Goal: Information Seeking & Learning: Check status

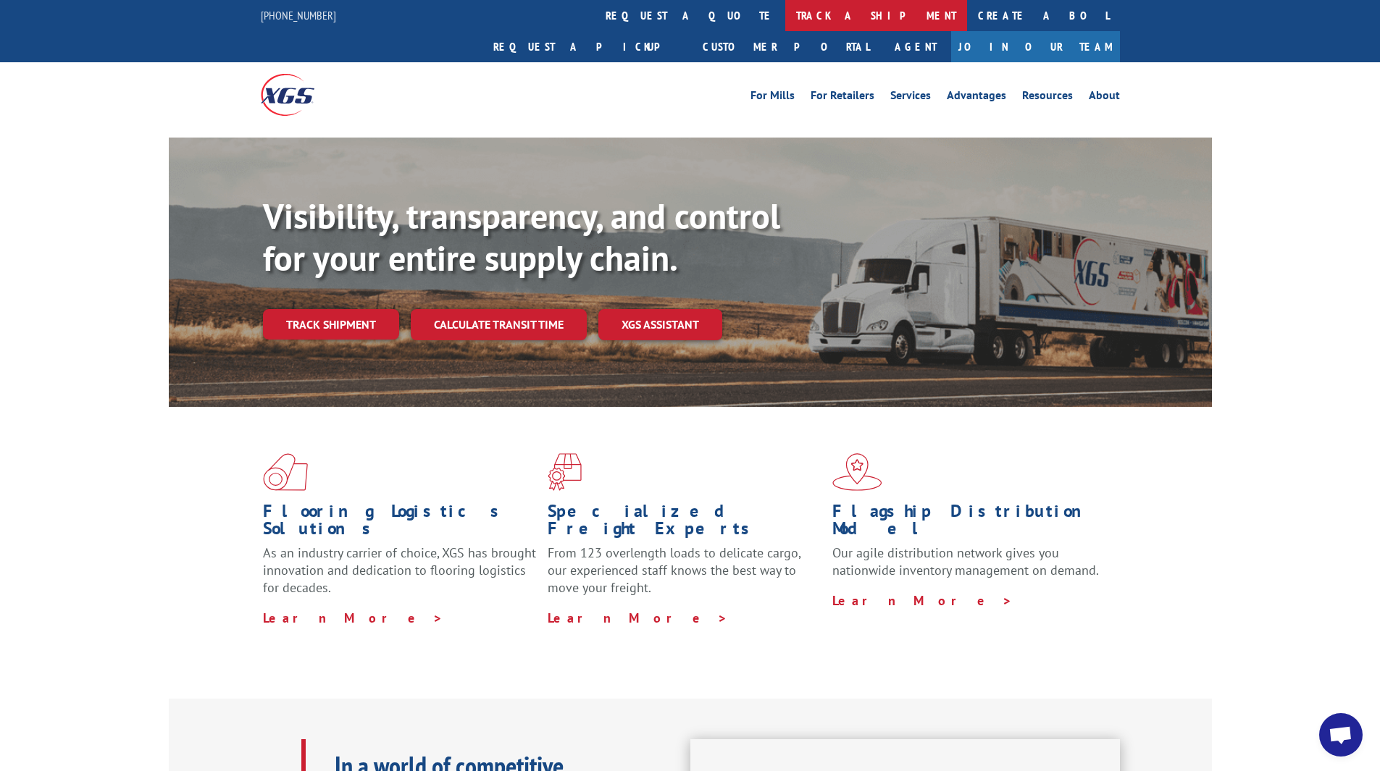
click at [785, 13] on link "track a shipment" at bounding box center [876, 15] width 182 height 31
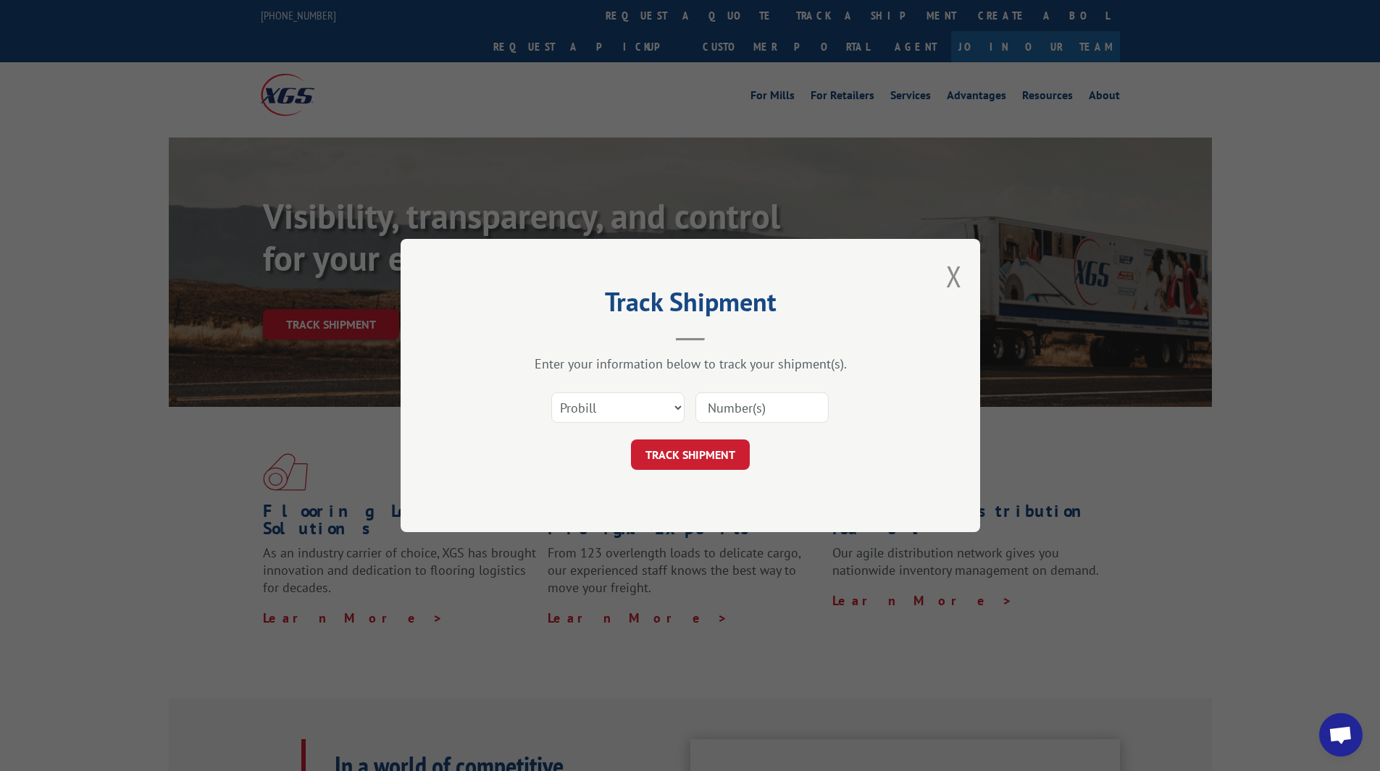
click at [719, 401] on input at bounding box center [761, 408] width 133 height 30
paste input "14199320"
type input "14199320"
click at [700, 454] on button "TRACK SHIPMENT" at bounding box center [690, 455] width 119 height 30
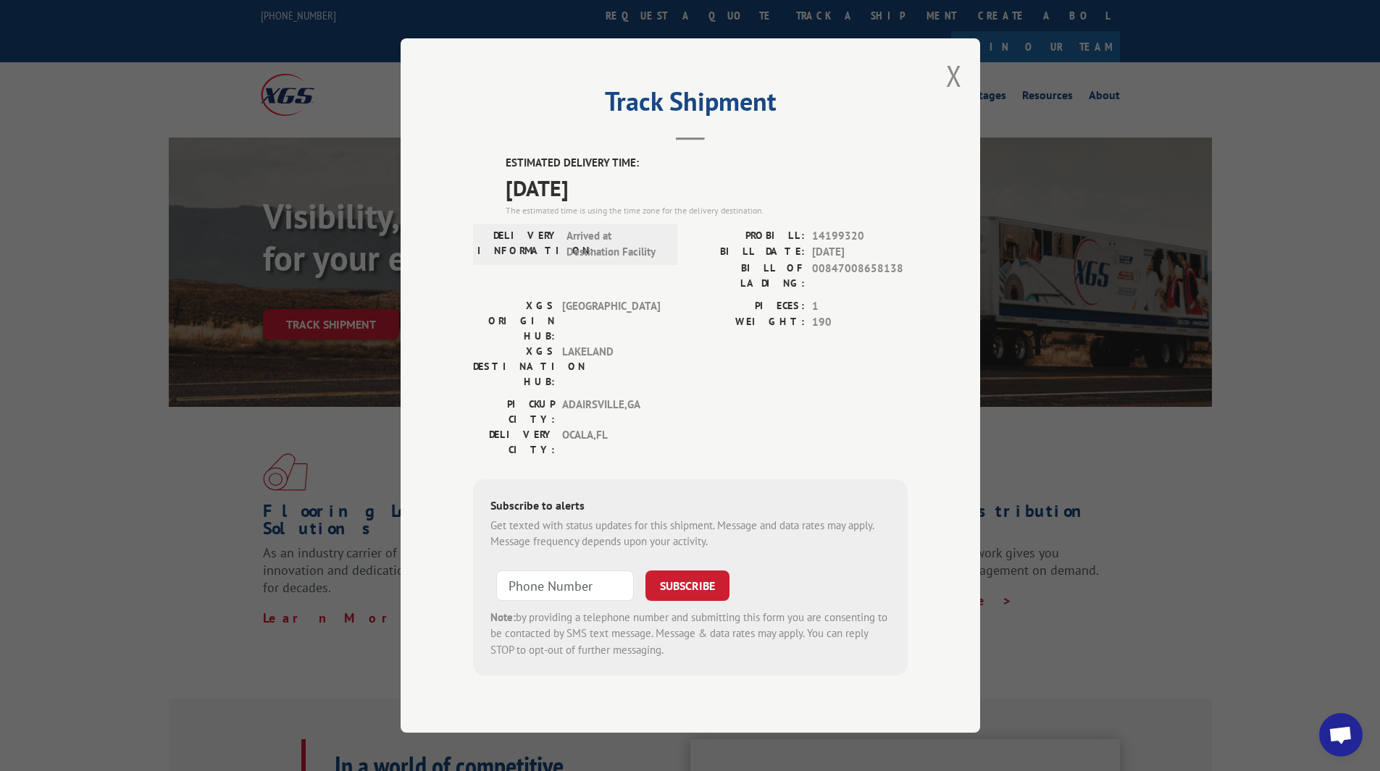
drag, startPoint x: 950, startPoint y: 93, endPoint x: 900, endPoint y: 124, distance: 58.9
click at [950, 93] on button "Close modal" at bounding box center [954, 75] width 16 height 38
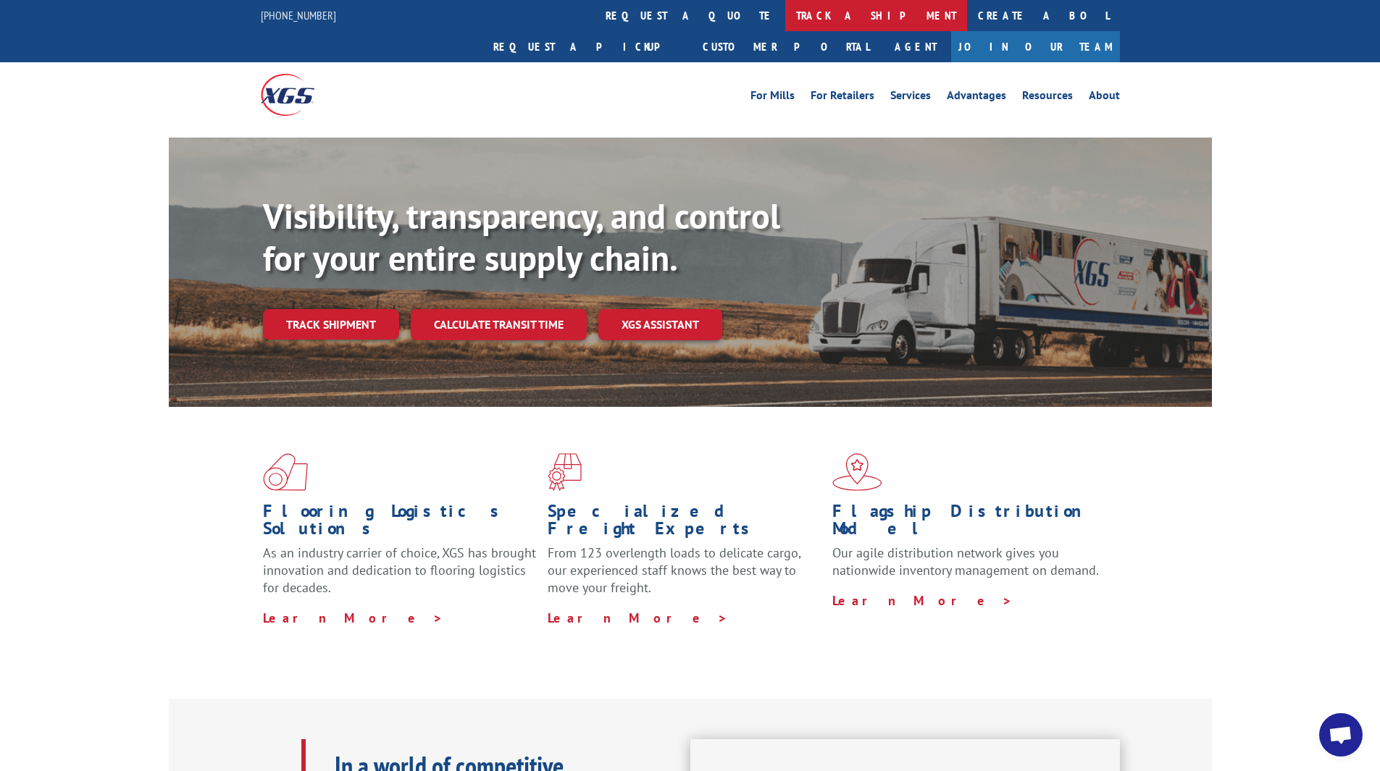
click at [785, 17] on link "track a shipment" at bounding box center [876, 15] width 182 height 31
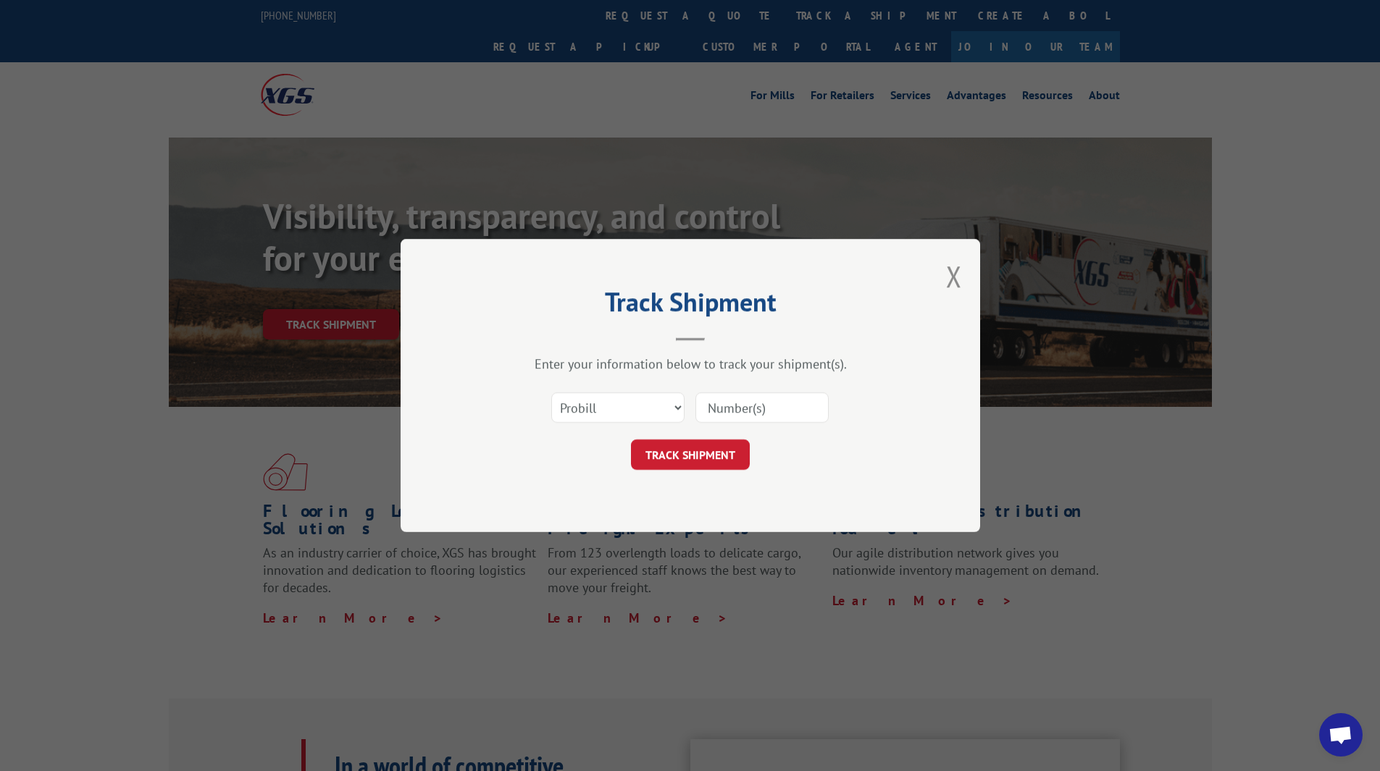
click at [710, 403] on input at bounding box center [761, 408] width 133 height 30
paste input "14199319"
type input "14199319"
click at [699, 438] on form "Select category... Probill BOL PO 14199319 TRACK SHIPMENT" at bounding box center [690, 427] width 435 height 86
click at [697, 440] on button "TRACK SHIPMENT" at bounding box center [690, 455] width 119 height 30
